Goal: Task Accomplishment & Management: Manage account settings

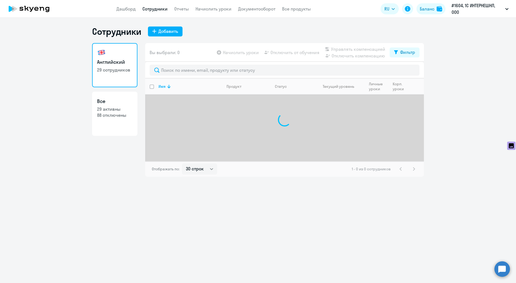
select select "30"
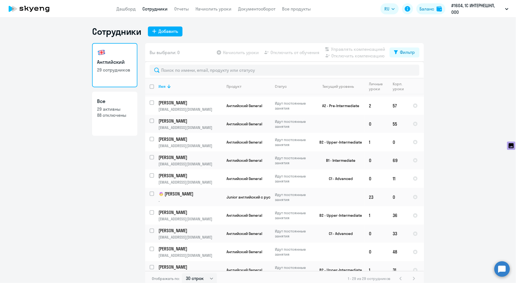
scroll to position [136, 0]
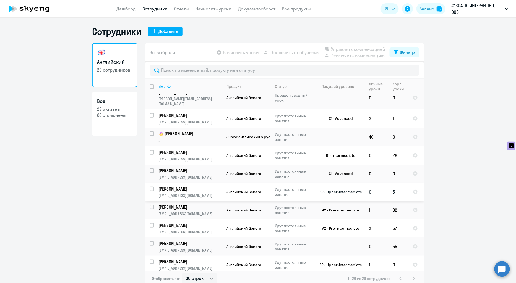
click at [192, 186] on p "[PERSON_NAME]" at bounding box center [189, 189] width 62 height 6
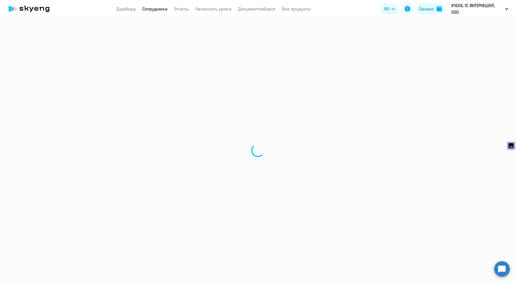
select select "english"
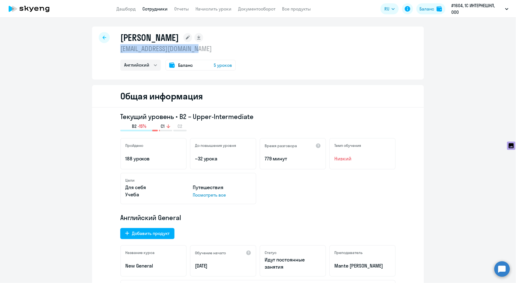
drag, startPoint x: 114, startPoint y: 51, endPoint x: 251, endPoint y: 50, distance: 136.3
click at [251, 50] on div "Кузнецова Елена olgapiroqova86@gmail.com Английский Баланс 5 уроков" at bounding box center [258, 53] width 332 height 53
copy p "[EMAIL_ADDRESS][DOMAIN_NAME]"
click at [499, 273] on circle at bounding box center [501, 268] width 15 height 15
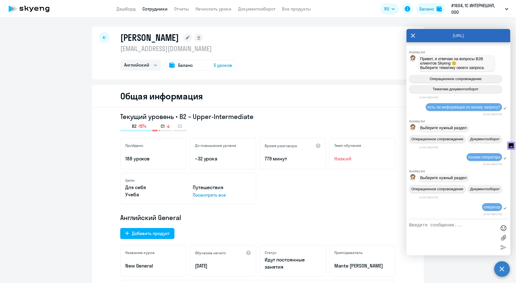
scroll to position [18197, 0]
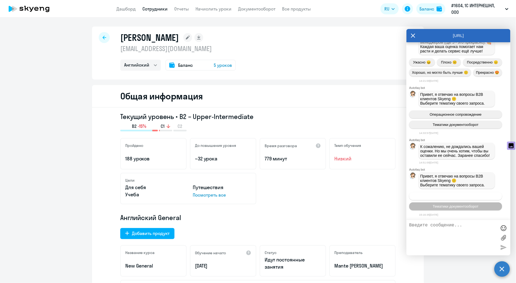
click at [457, 197] on span "Операционное сопровождение" at bounding box center [456, 196] width 52 height 4
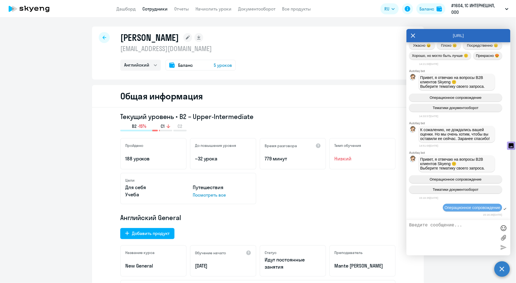
scroll to position [18257, 0]
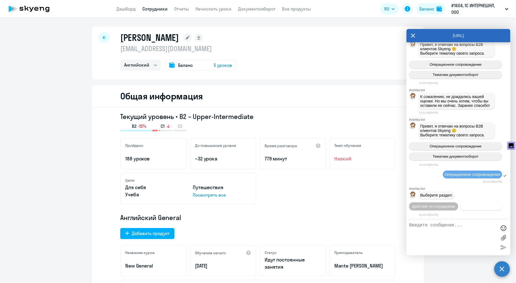
click at [463, 205] on span "Действия с балансом" at bounding box center [481, 207] width 36 height 4
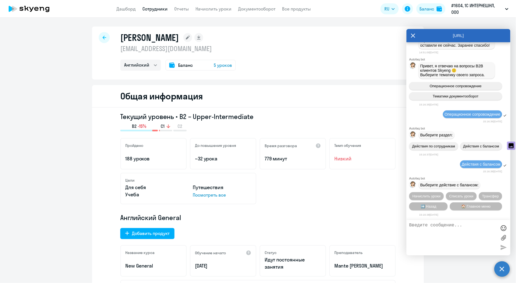
scroll to position [18318, 0]
click at [483, 195] on span "Трансфер" at bounding box center [490, 196] width 17 height 4
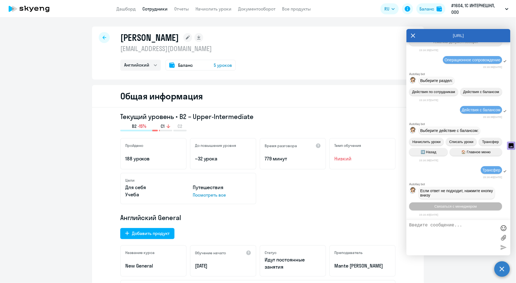
scroll to position [18518, 0]
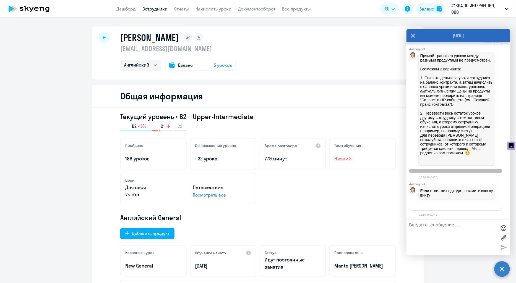
click at [455, 208] on span "Связаться с менеджером" at bounding box center [455, 207] width 42 height 4
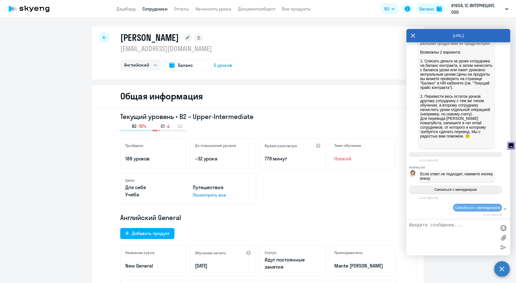
scroll to position [18535, 0]
click at [444, 236] on textarea at bounding box center [452, 238] width 87 height 30
paste textarea "[EMAIL_ADDRESS][DOMAIN_NAME]"
type textarea "Здравствуйте. прошу перекинуть уроки с olgapiroqova86@gmail.com на"
click at [104, 40] on div at bounding box center [104, 37] width 11 height 11
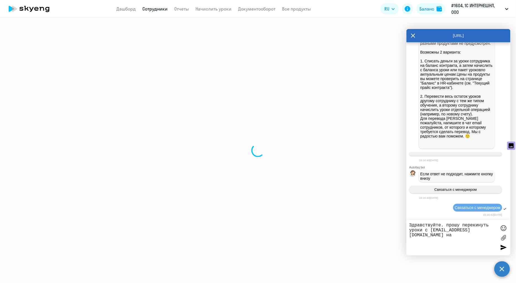
select select "30"
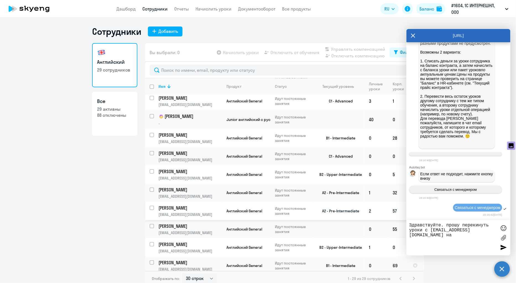
scroll to position [92, 0]
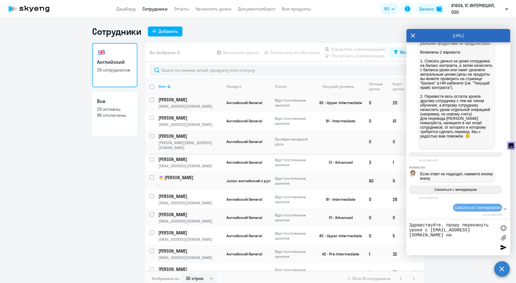
click at [181, 134] on p "[PERSON_NAME]" at bounding box center [189, 136] width 62 height 6
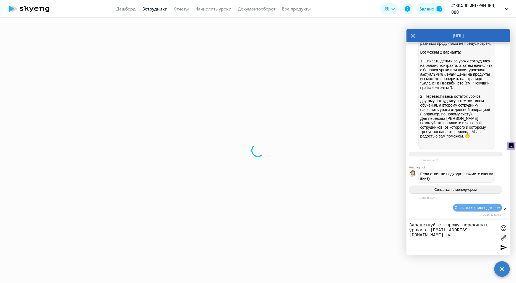
select select "english"
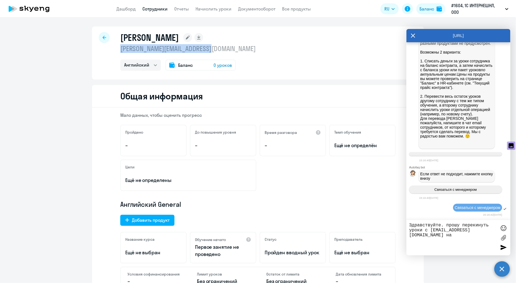
drag, startPoint x: 115, startPoint y: 47, endPoint x: 215, endPoint y: 49, distance: 100.3
click at [215, 49] on div "Новикова Наталья natalialeonovikova@yandex.ru Английский Баланс 0 уроков" at bounding box center [258, 53] width 332 height 53
copy p "[PERSON_NAME][EMAIL_ADDRESS][DOMAIN_NAME]"
click at [419, 239] on textarea "Здравствуйте. прошу перекинуть уроки с olgapiroqova86@gmail.com на" at bounding box center [452, 238] width 87 height 30
paste textarea "[PERSON_NAME][EMAIL_ADDRESS][DOMAIN_NAME]"
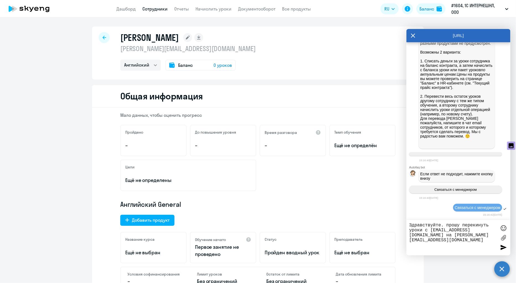
type textarea "Здравствуйте. прошу перекинуть уроки с olgapiroqova86@gmail.com на natalialeono…"
click at [504, 245] on div at bounding box center [503, 248] width 8 height 8
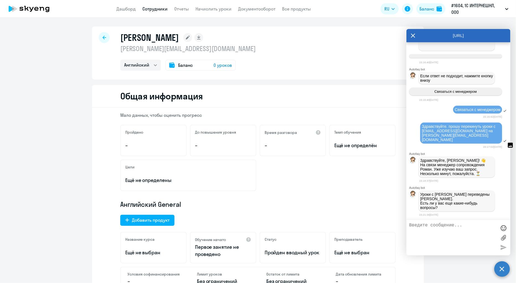
scroll to position [18629, 0]
click at [455, 234] on textarea at bounding box center [452, 238] width 87 height 30
type textarea "нет, спасибо!"
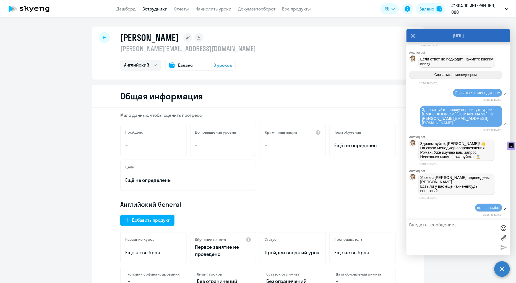
scroll to position [18646, 0]
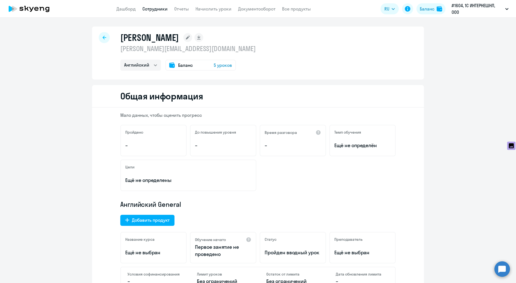
select select "english"
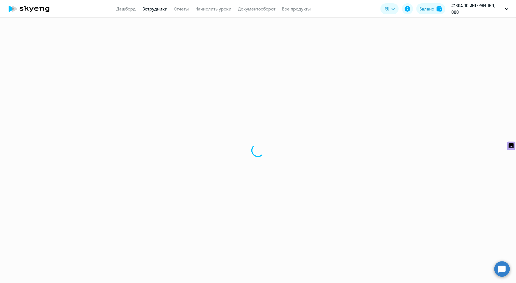
select select "30"
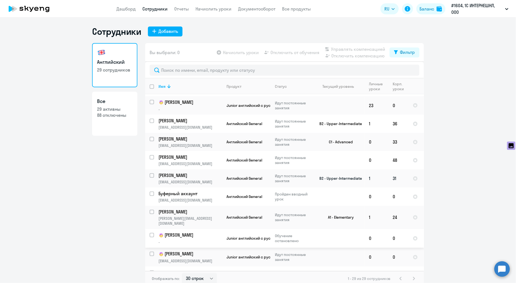
scroll to position [197, 0]
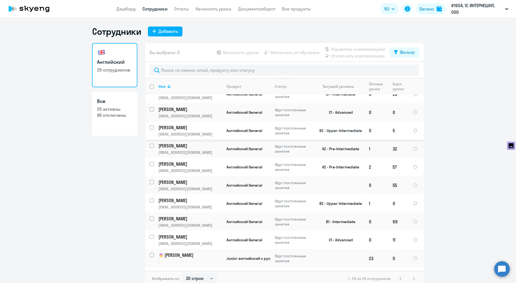
click at [150, 125] on input "select row 14733547" at bounding box center [155, 130] width 11 height 11
checkbox input "true"
click at [286, 50] on span "Отключить от обучения" at bounding box center [294, 52] width 49 height 7
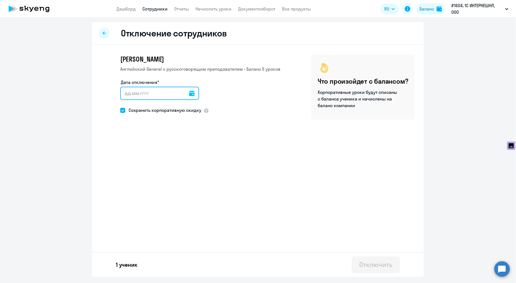
click at [179, 96] on input "Дата отключения*" at bounding box center [159, 93] width 79 height 13
click at [191, 93] on input "Дата отключения*" at bounding box center [159, 93] width 79 height 13
click at [189, 93] on icon at bounding box center [192, 94] width 6 height 6
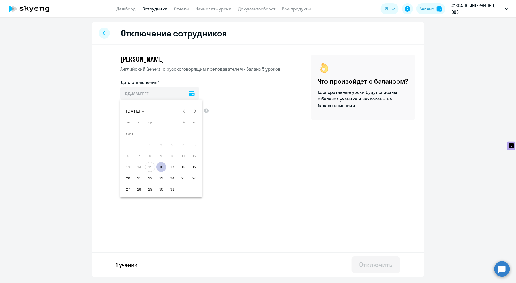
click at [161, 167] on span "16" at bounding box center [161, 167] width 10 height 10
type input "[DATE]"
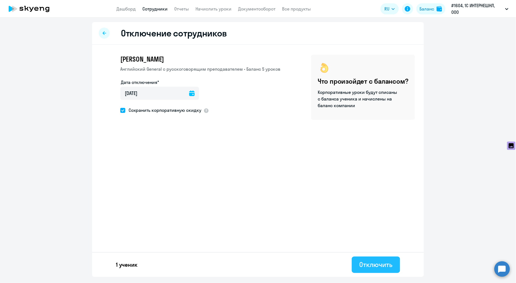
click at [371, 261] on div "Отключить" at bounding box center [375, 264] width 33 height 9
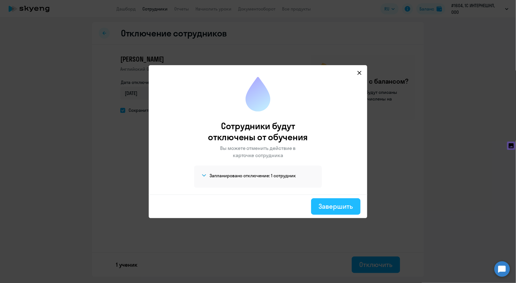
click at [336, 205] on div "Завершить" at bounding box center [336, 206] width 34 height 9
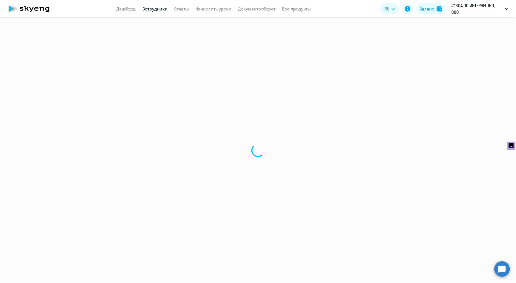
select select "30"
